Goal: Task Accomplishment & Management: Complete application form

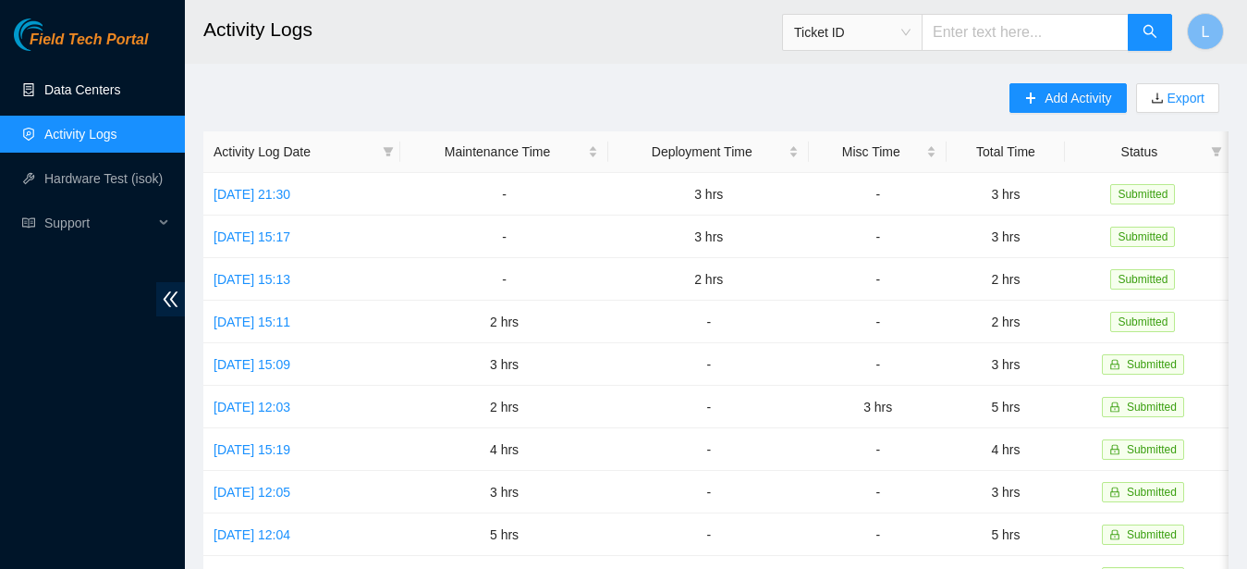
click at [99, 96] on link "Data Centers" at bounding box center [82, 89] width 76 height 15
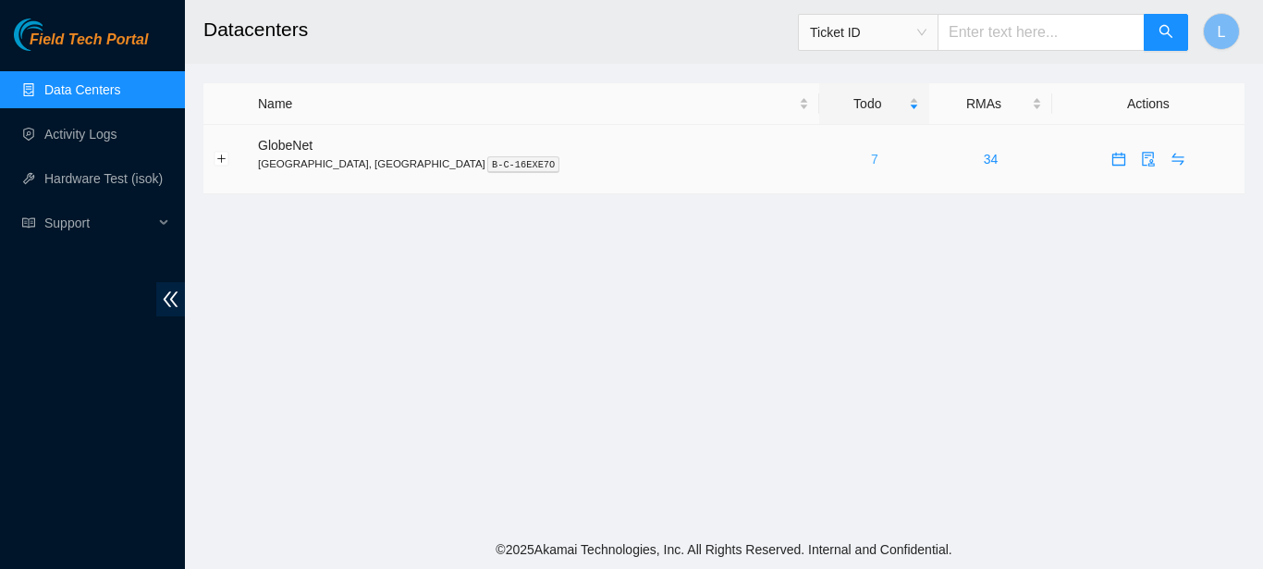
click at [871, 159] on link "7" at bounding box center [874, 159] width 7 height 15
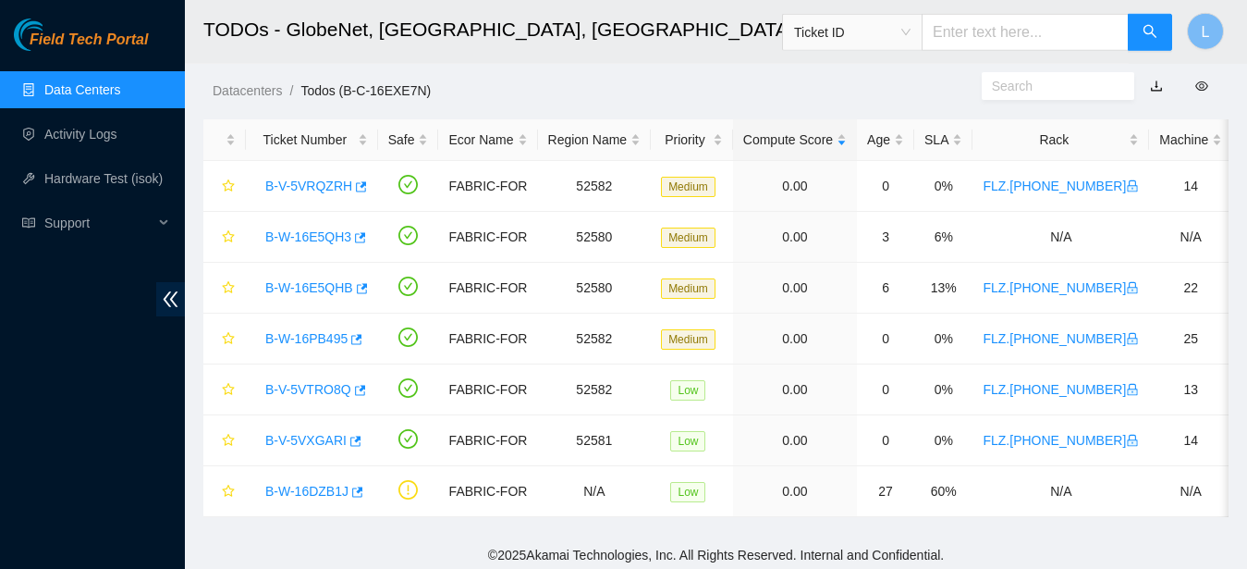
scroll to position [59, 0]
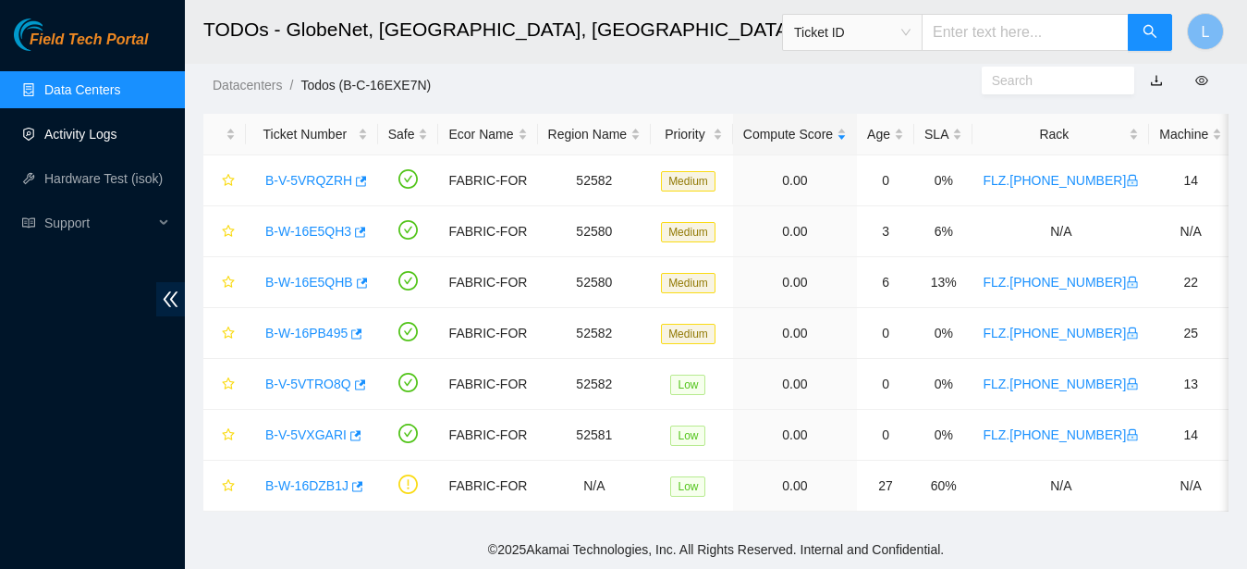
click at [77, 140] on link "Activity Logs" at bounding box center [80, 134] width 73 height 15
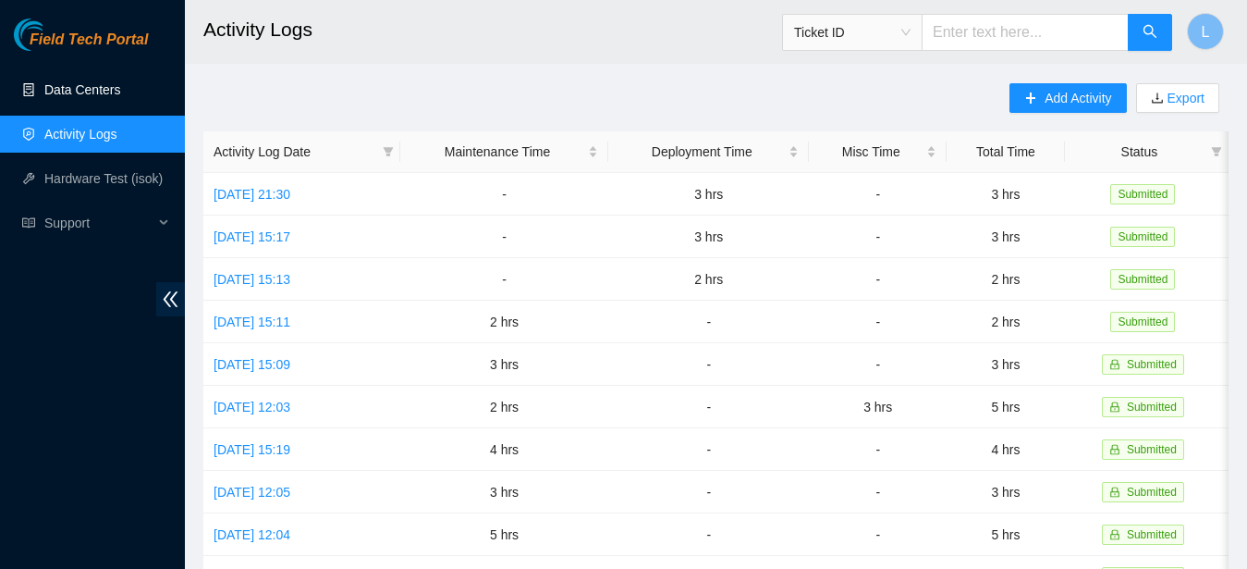
click at [120, 82] on link "Data Centers" at bounding box center [82, 89] width 76 height 15
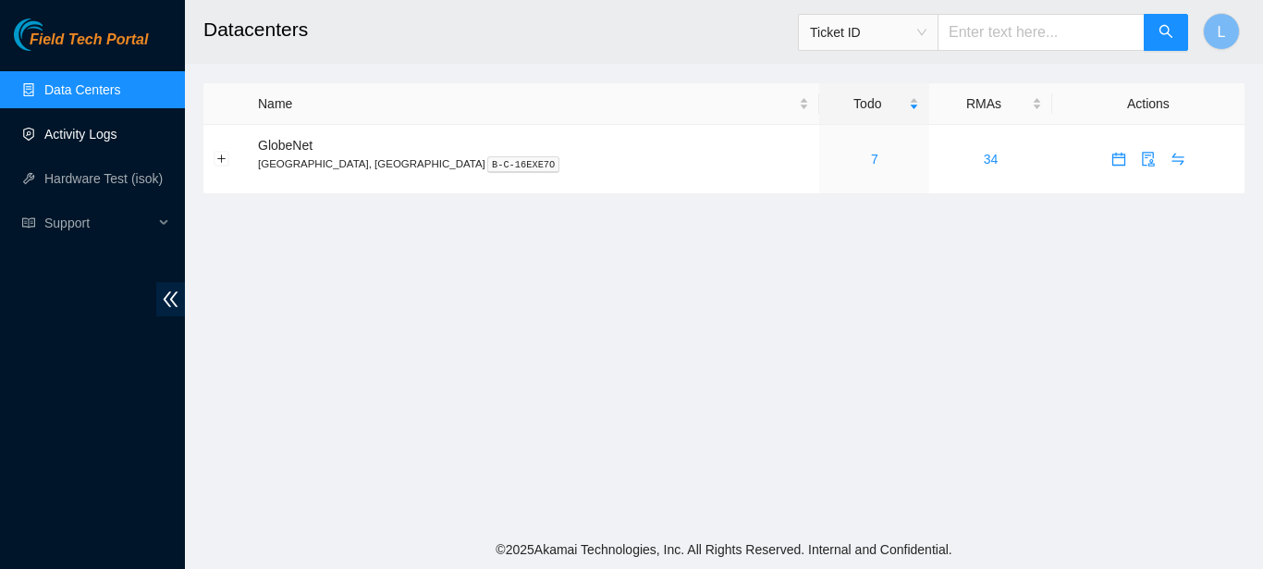
click at [117, 127] on link "Activity Logs" at bounding box center [80, 134] width 73 height 15
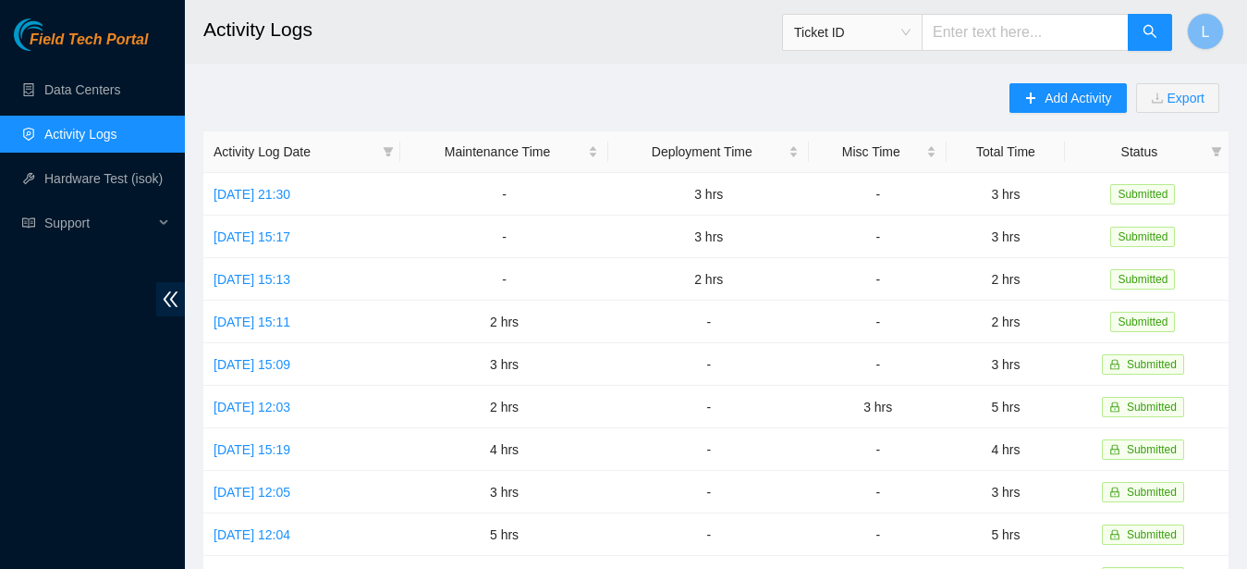
click at [117, 127] on link "Activity Logs" at bounding box center [80, 134] width 73 height 15
click at [116, 82] on link "Data Centers" at bounding box center [82, 89] width 76 height 15
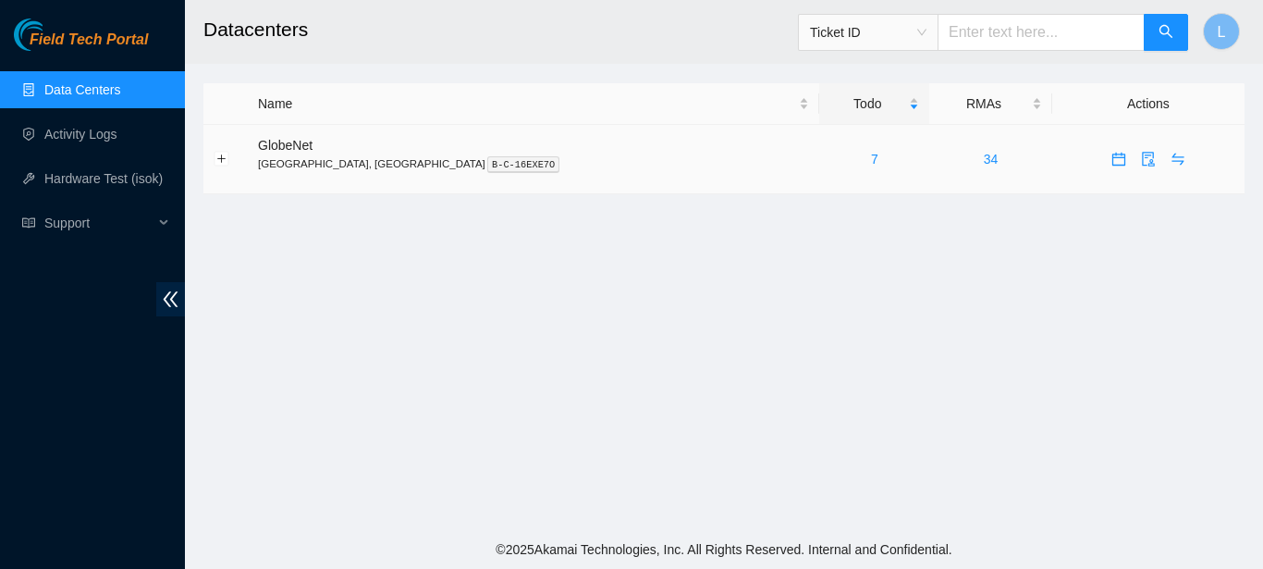
click at [829, 159] on div "7" at bounding box center [874, 159] width 90 height 20
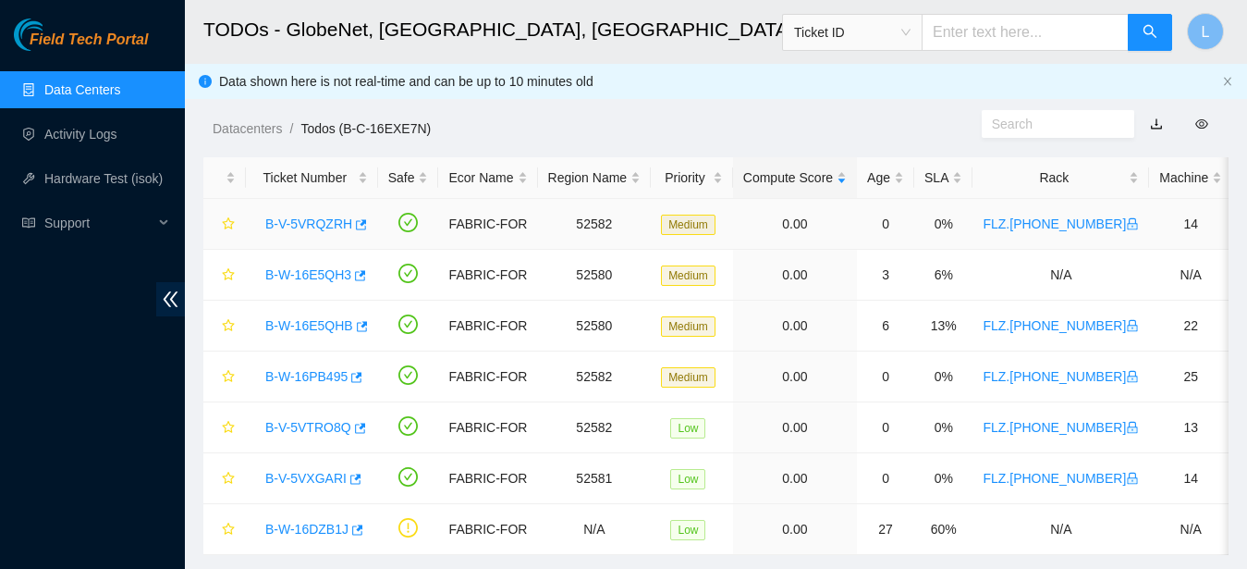
drag, startPoint x: 726, startPoint y: 159, endPoint x: 878, endPoint y: 238, distance: 171.6
click at [724, 108] on div "Datacenters / Todos (B-C-16EXE7N) /" at bounding box center [583, 87] width 797 height 104
click at [88, 127] on link "Activity Logs" at bounding box center [80, 134] width 73 height 15
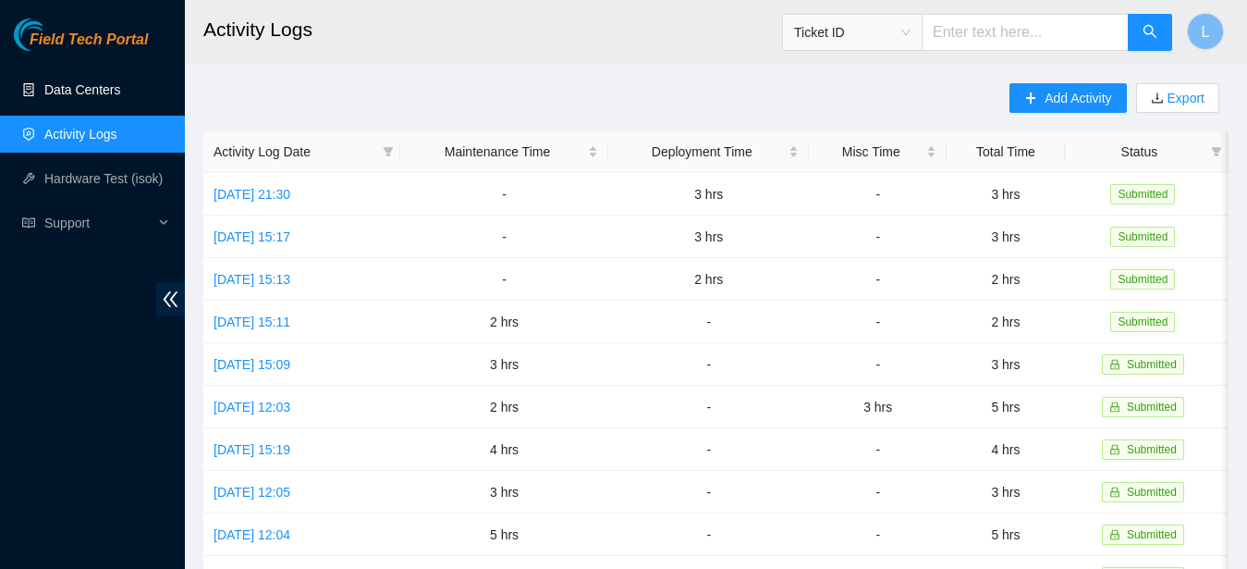
click at [70, 91] on link "Data Centers" at bounding box center [82, 89] width 76 height 15
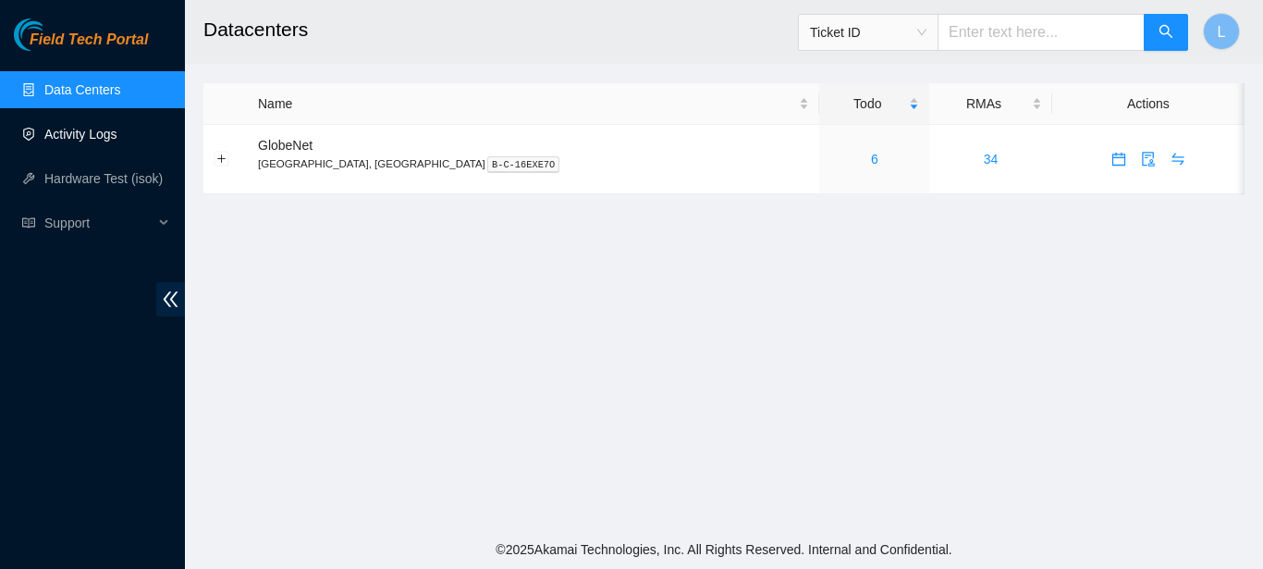
click at [77, 127] on link "Activity Logs" at bounding box center [80, 134] width 73 height 15
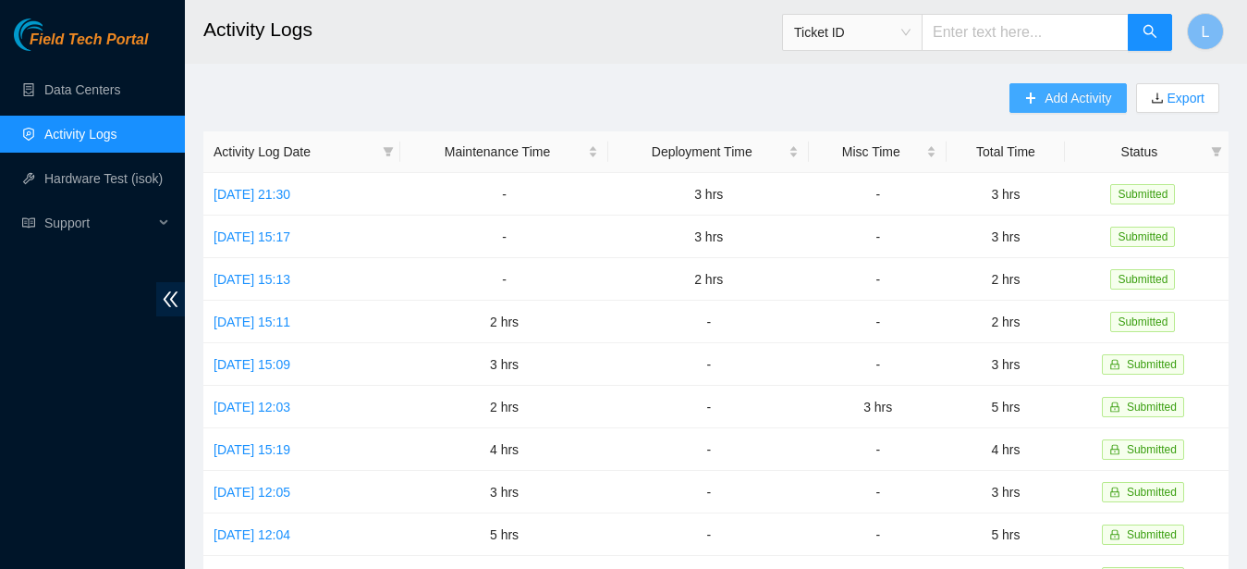
click at [1036, 108] on button "Add Activity" at bounding box center [1068, 98] width 116 height 30
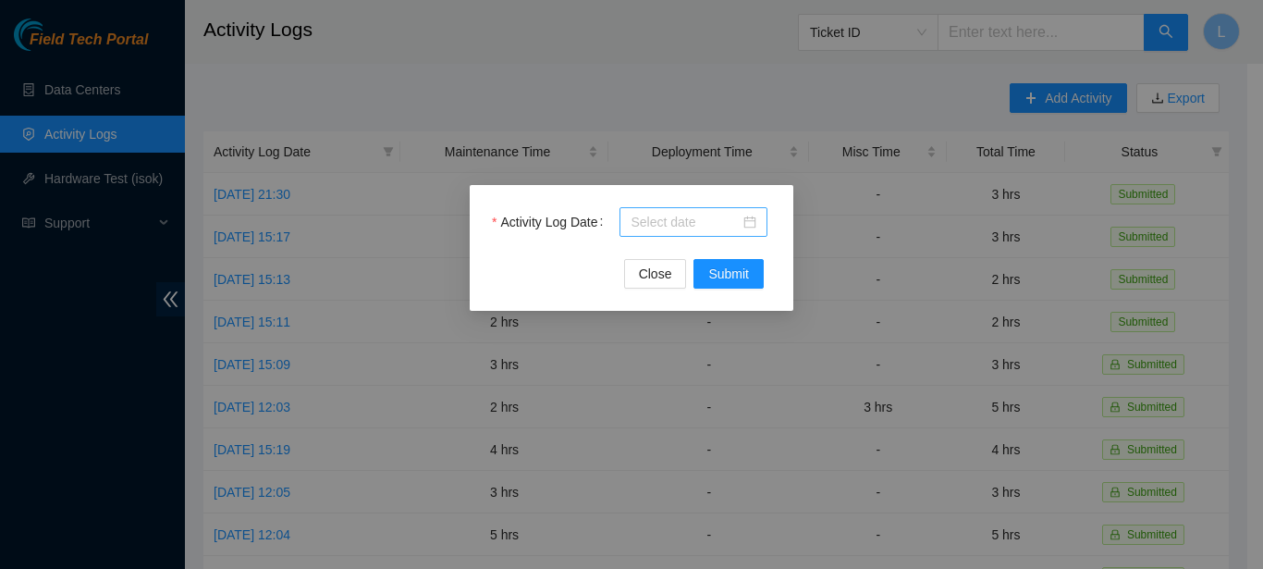
drag, startPoint x: 692, startPoint y: 204, endPoint x: 688, endPoint y: 218, distance: 14.4
click at [688, 218] on div "Activity Log Date Close Submit" at bounding box center [632, 248] width 324 height 126
click at [688, 218] on input "Activity Log Date" at bounding box center [684, 222] width 109 height 20
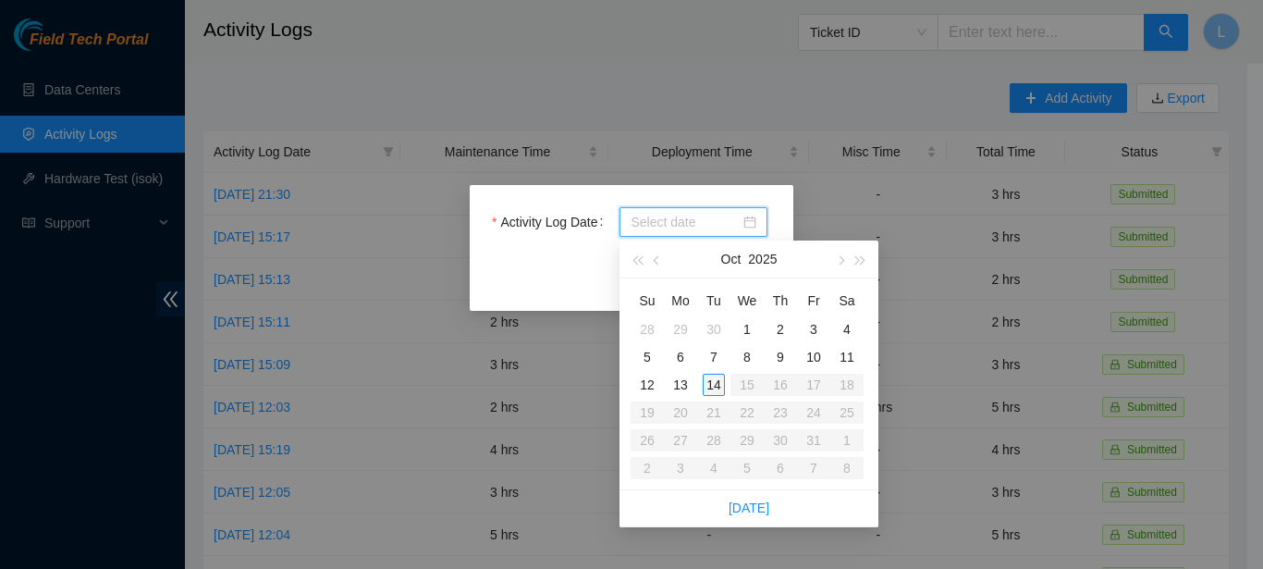
type input "[DATE]"
click at [716, 385] on div "14" at bounding box center [714, 384] width 22 height 22
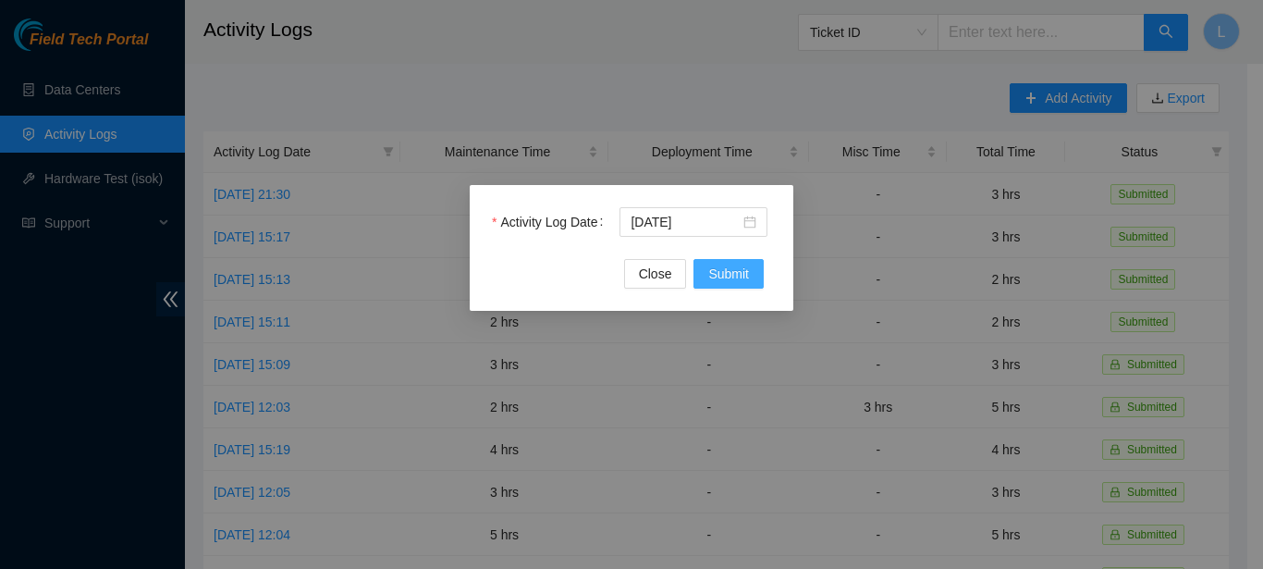
click at [750, 280] on button "Submit" at bounding box center [728, 274] width 70 height 30
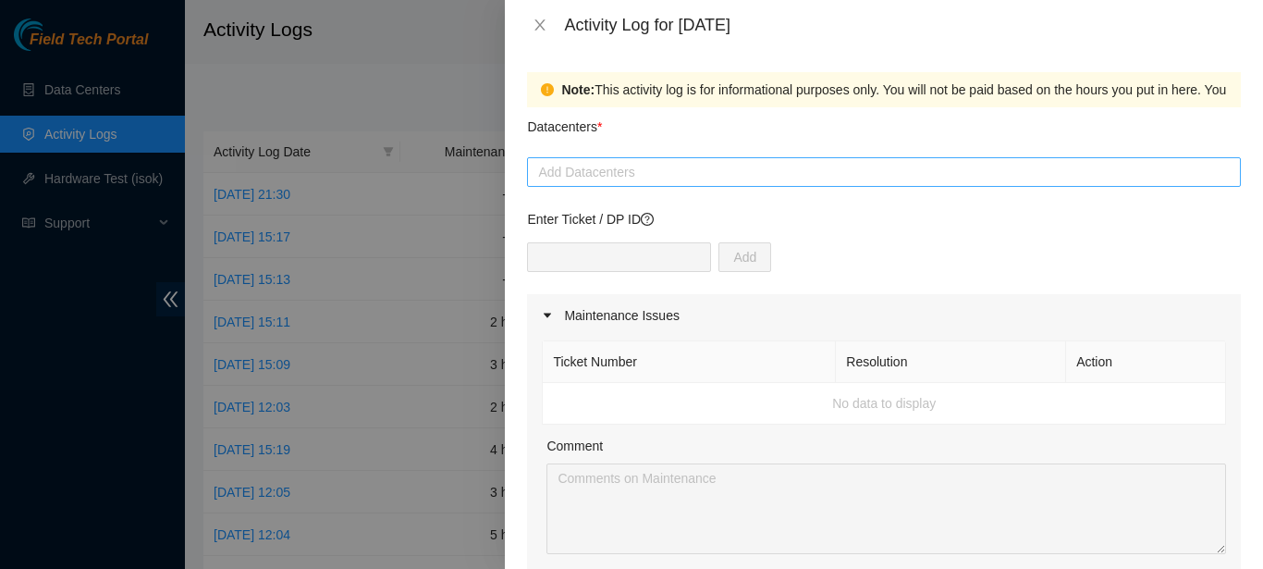
click at [654, 165] on div at bounding box center [884, 172] width 704 height 22
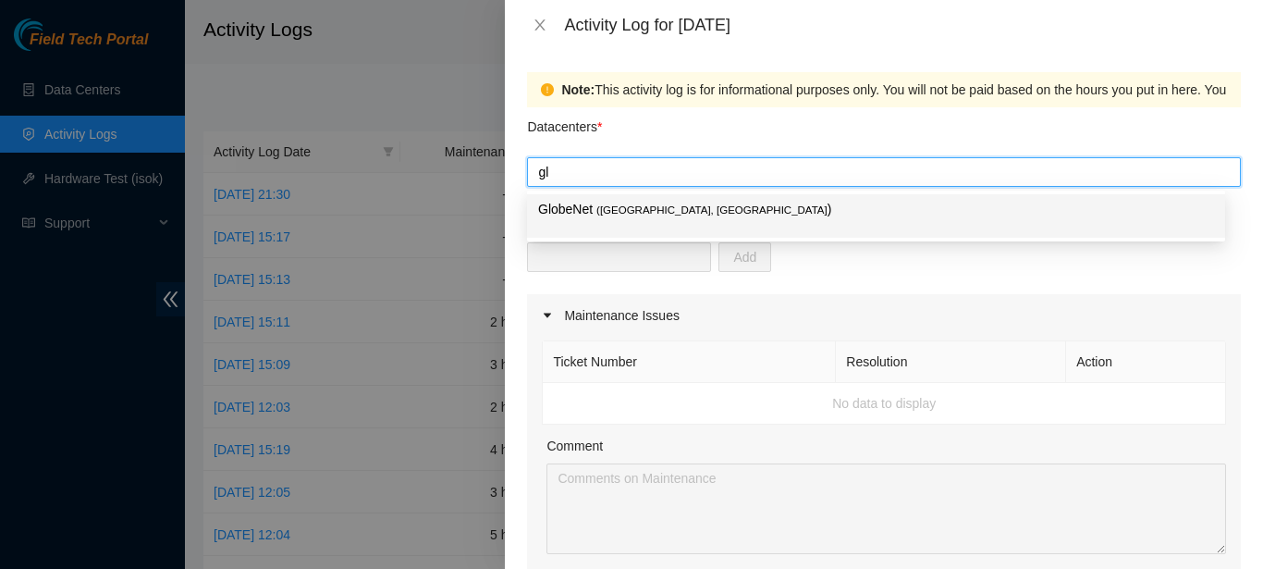
type input "glo"
click at [609, 214] on span "( [GEOGRAPHIC_DATA], [GEOGRAPHIC_DATA]" at bounding box center [711, 209] width 231 height 11
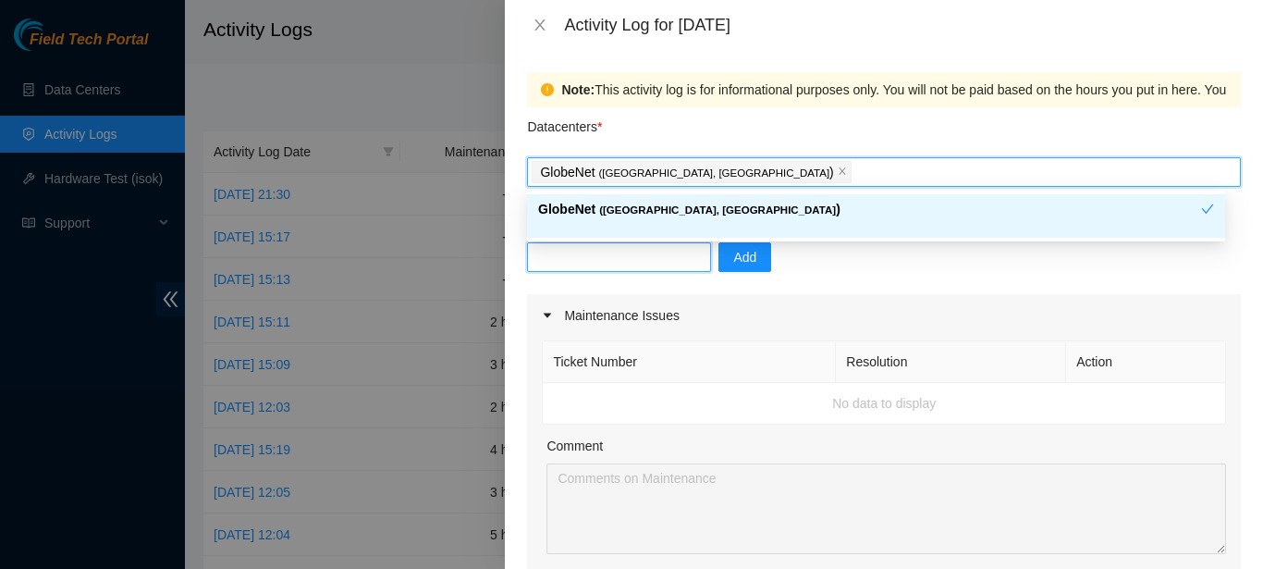
click at [590, 244] on input "text" at bounding box center [619, 257] width 184 height 30
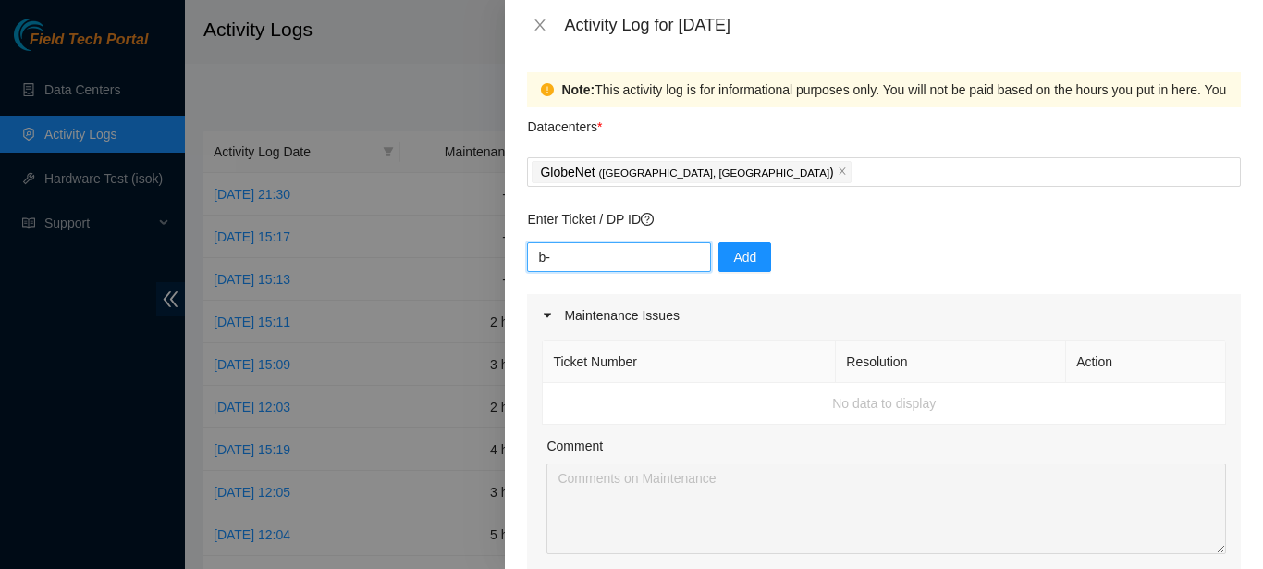
type input "b"
type input "B-W-WBZ0WB"
click at [718, 264] on button "Add" at bounding box center [744, 257] width 53 height 30
